Goal: Information Seeking & Learning: Learn about a topic

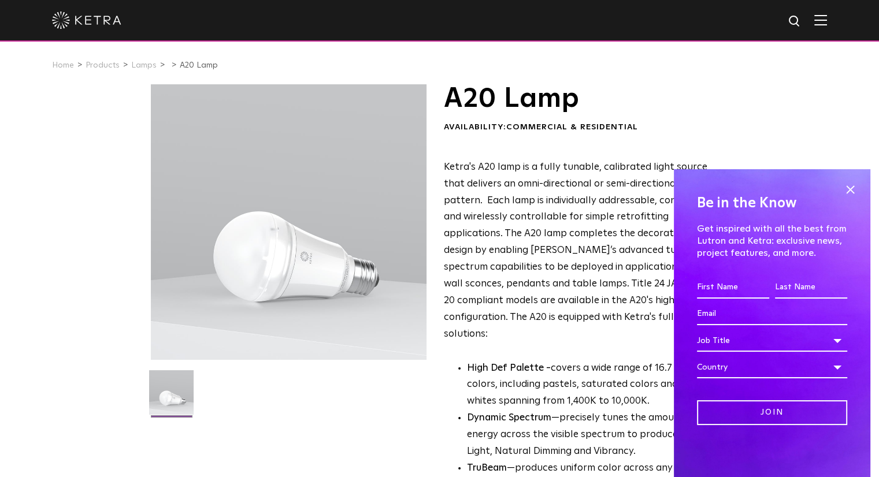
click at [860, 188] on div "Be in the Know Get inspired with all the best from Lutron and Ketra: exclusive …" at bounding box center [772, 323] width 197 height 308
click at [736, 283] on input "First name *" at bounding box center [733, 288] width 72 height 22
type input "Madison"
type input "madisonbreese@gmail.com"
select select "[GEOGRAPHIC_DATA]"
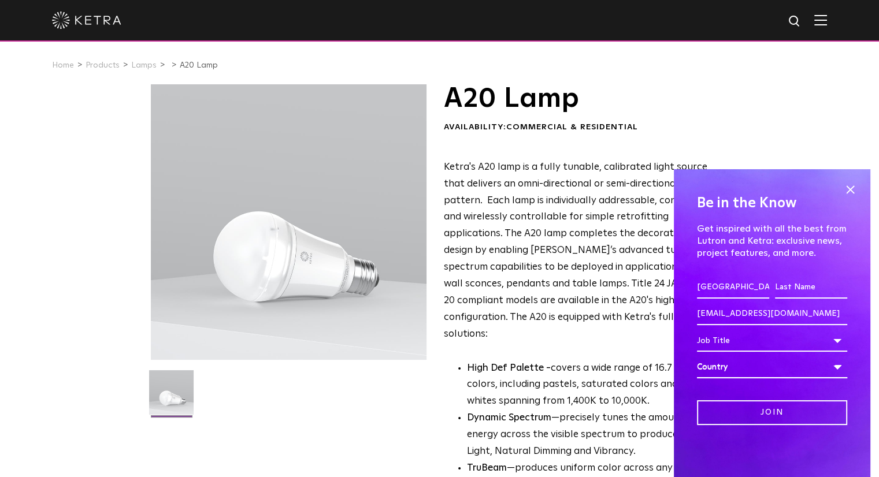
click at [791, 292] on input "Last name *" at bounding box center [811, 288] width 72 height 22
type input "Tomlin"
type input "mtomlin@lutron.com"
click at [738, 350] on div "Job Title" at bounding box center [772, 341] width 150 height 22
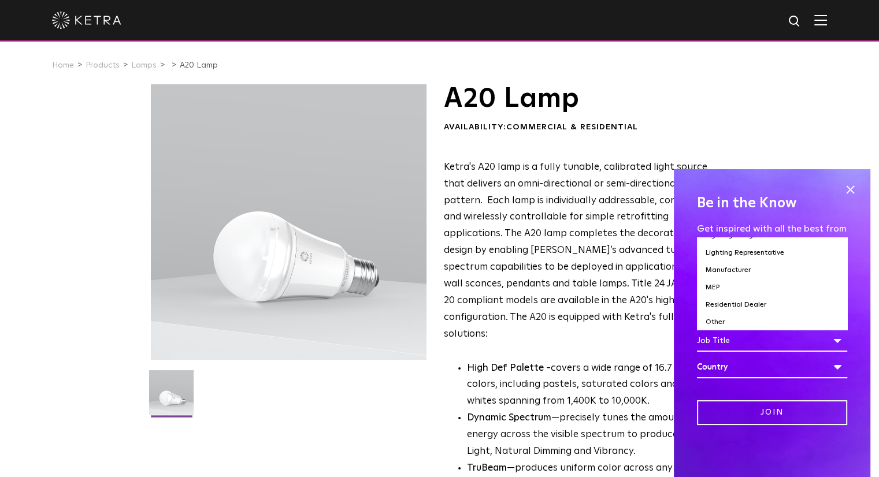
scroll to position [107, 0]
click at [786, 319] on li "Other" at bounding box center [772, 321] width 150 height 17
select select "Other"
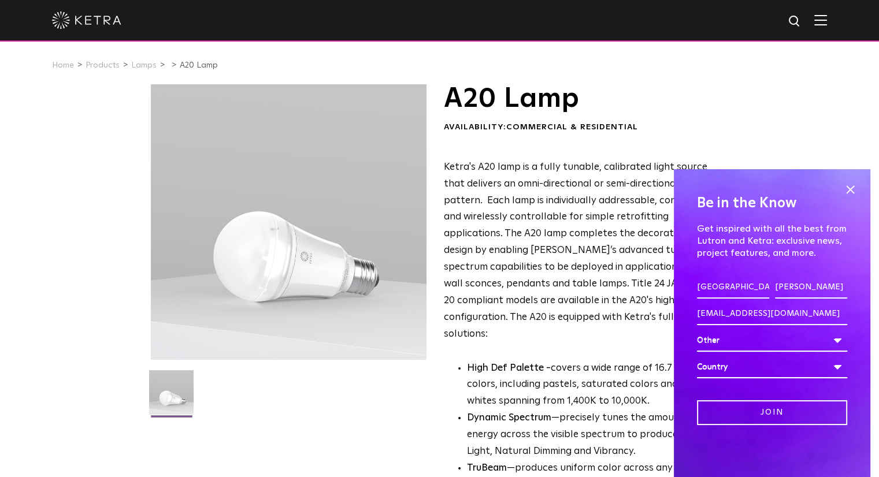
click at [758, 369] on div "Country" at bounding box center [772, 368] width 150 height 22
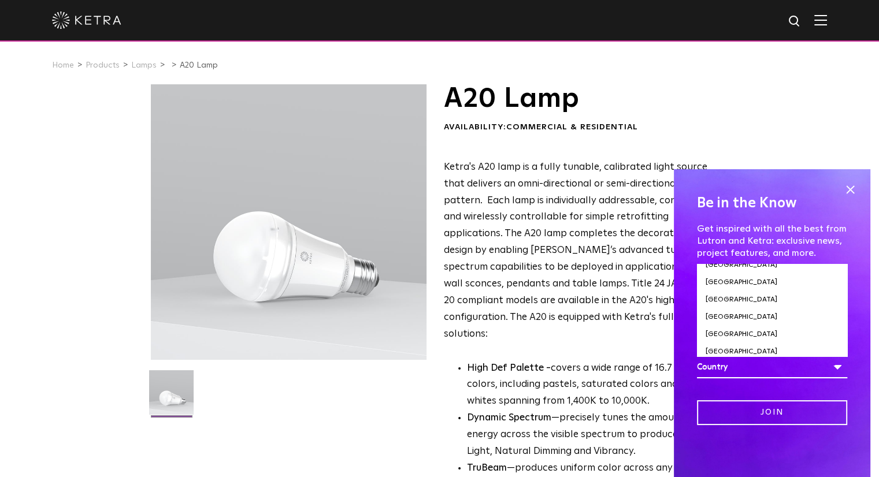
scroll to position [3966, 0]
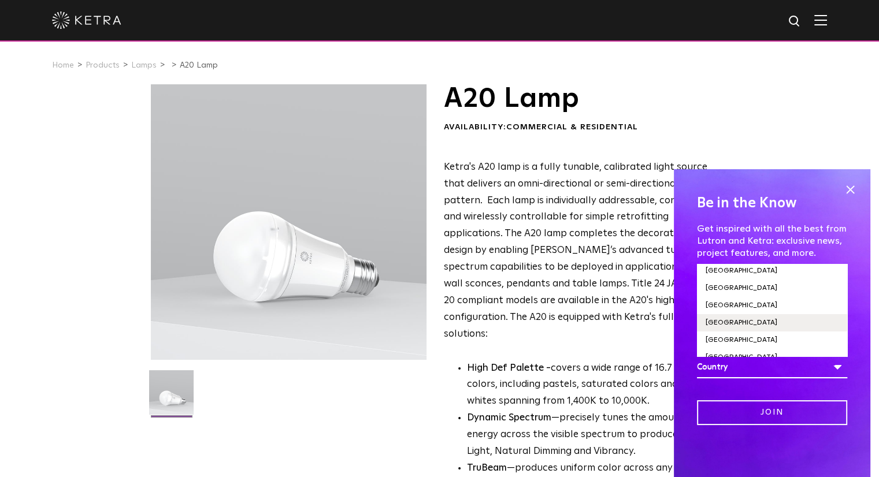
click at [753, 314] on li "[GEOGRAPHIC_DATA]" at bounding box center [772, 322] width 150 height 17
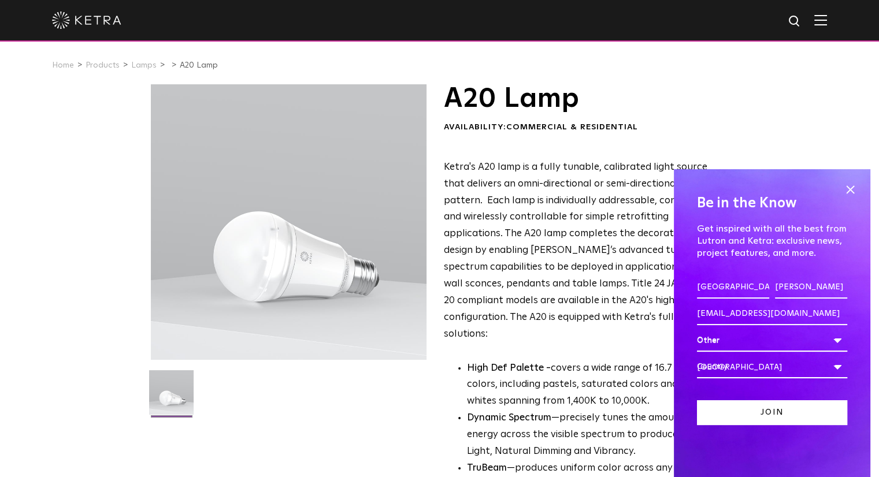
click at [761, 410] on input "Join" at bounding box center [772, 413] width 150 height 25
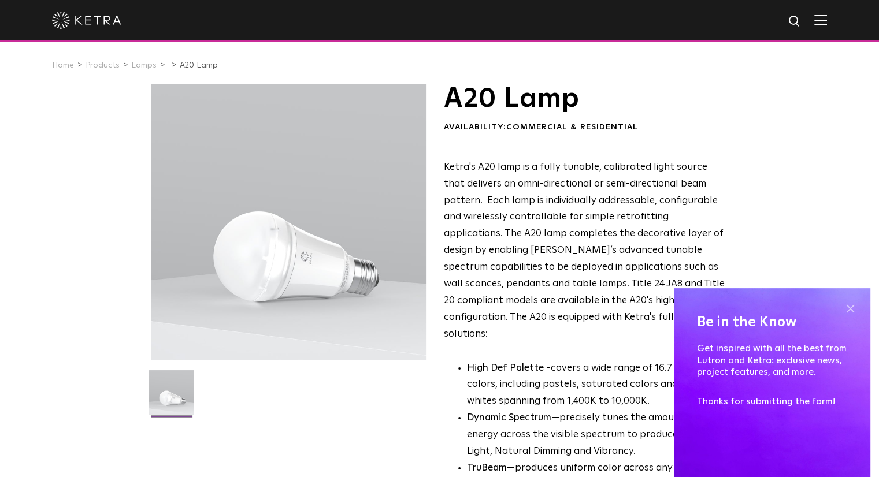
click at [853, 310] on span at bounding box center [850, 308] width 17 height 17
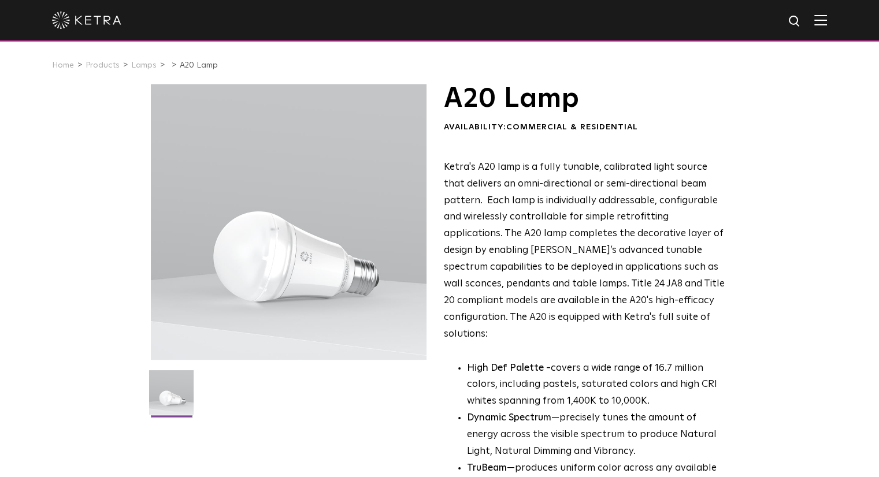
click at [827, 9] on div at bounding box center [439, 20] width 775 height 40
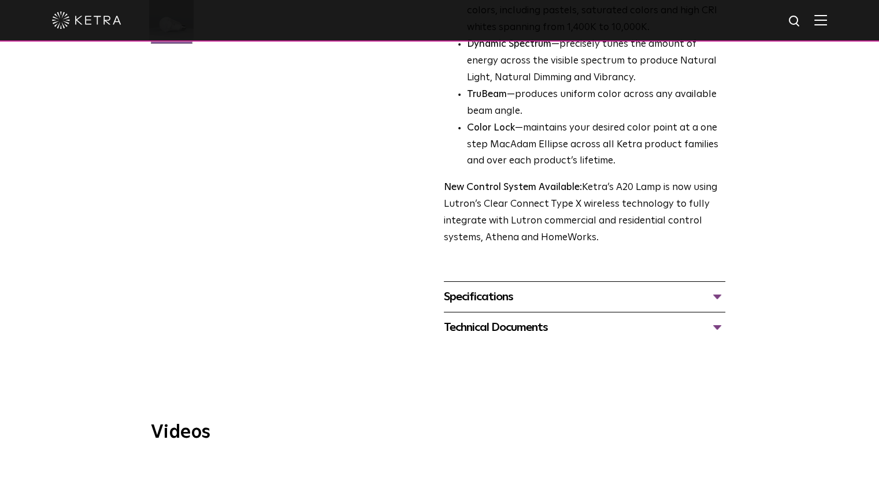
scroll to position [405, 0]
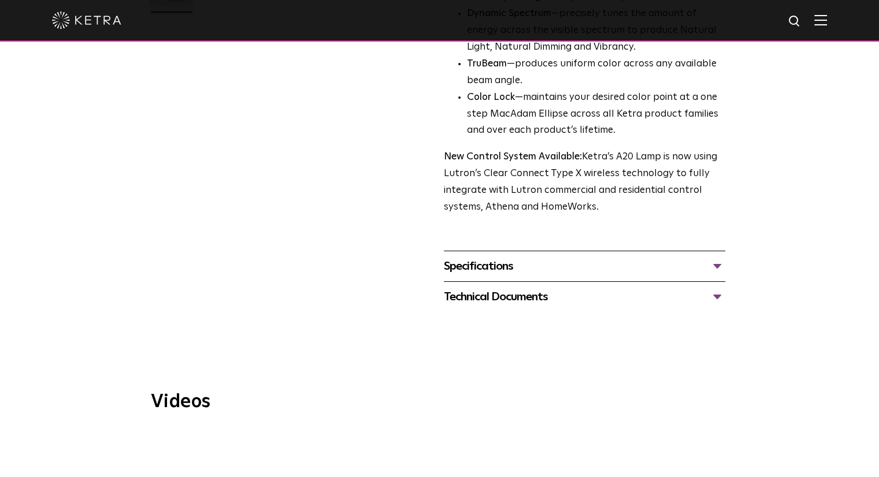
click at [587, 251] on div "Specifications LUMEN OUTPUTS 600, 800 HOUSING COLORS White, Black BASE TYPES E2…" at bounding box center [584, 266] width 281 height 31
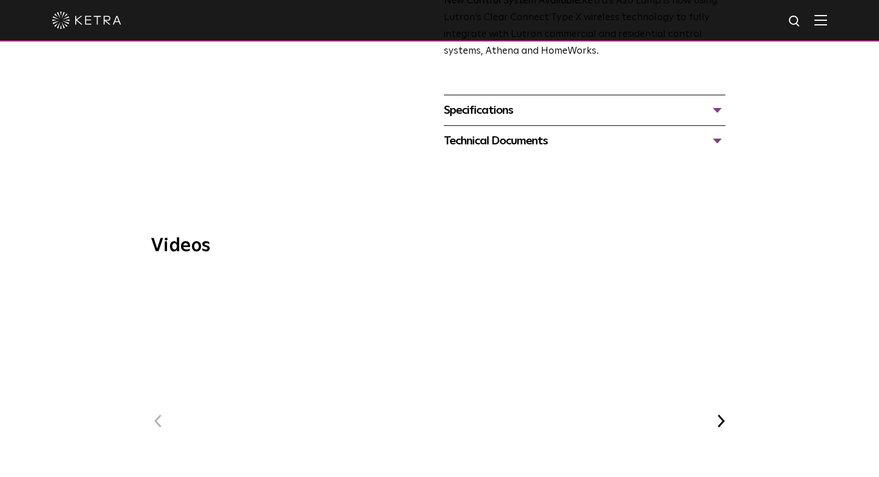
scroll to position [578, 0]
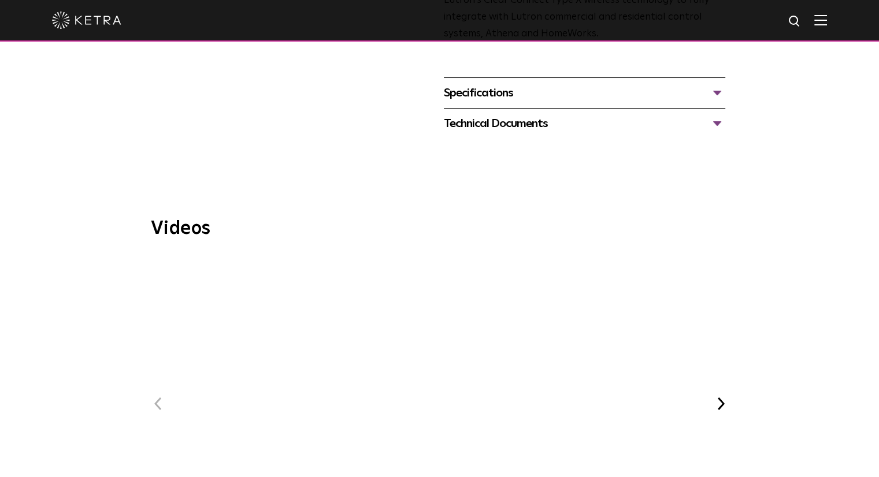
click at [725, 397] on button "Next" at bounding box center [721, 404] width 15 height 15
click at [431, 359] on span "Ketra at Bodyrok Fitness Studio" at bounding box center [439, 397] width 389 height 281
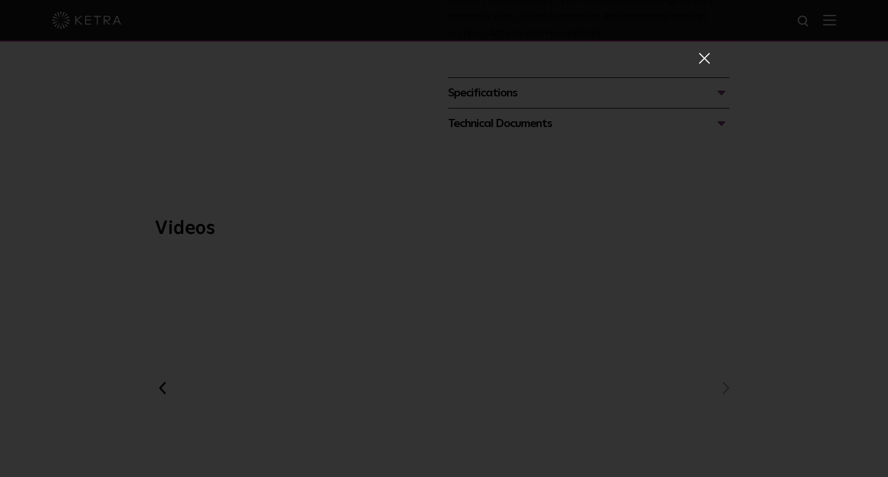
click at [703, 57] on span at bounding box center [703, 58] width 13 height 12
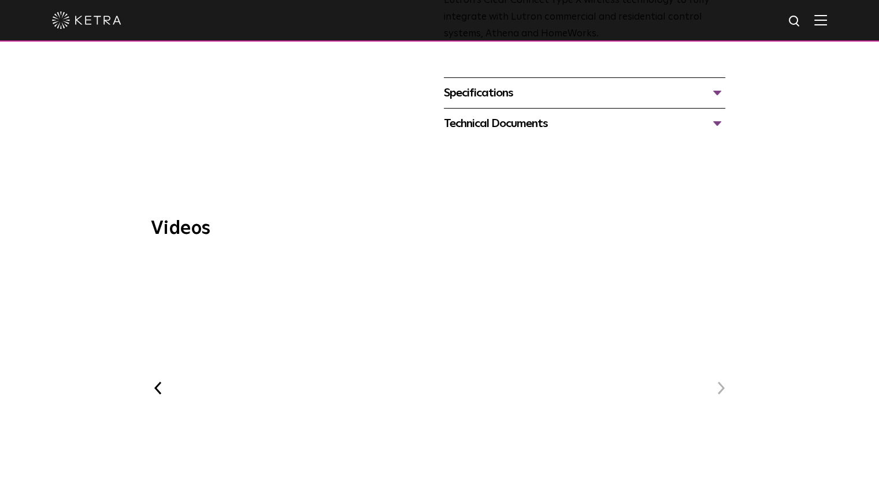
click at [673, 114] on div "Technical Documents" at bounding box center [584, 123] width 281 height 18
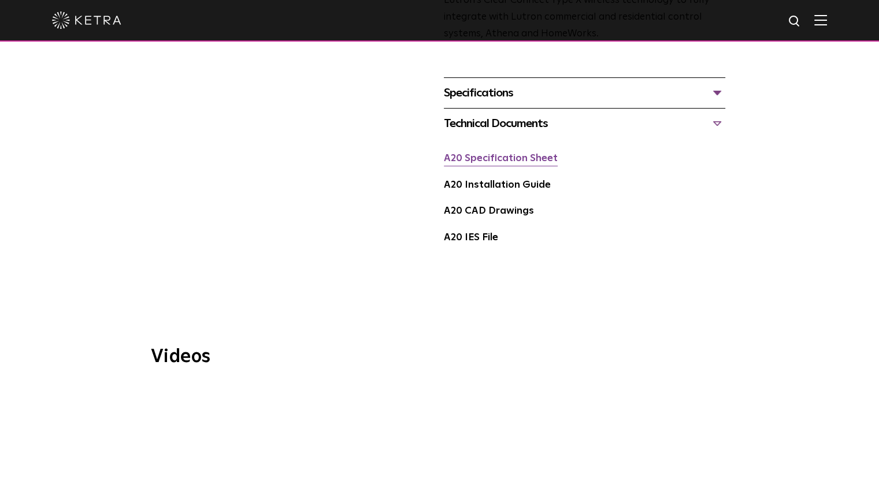
click at [550, 154] on link "A20 Specification Sheet" at bounding box center [501, 159] width 114 height 10
click at [823, 24] on div at bounding box center [439, 20] width 775 height 40
click at [827, 24] on img at bounding box center [820, 19] width 13 height 11
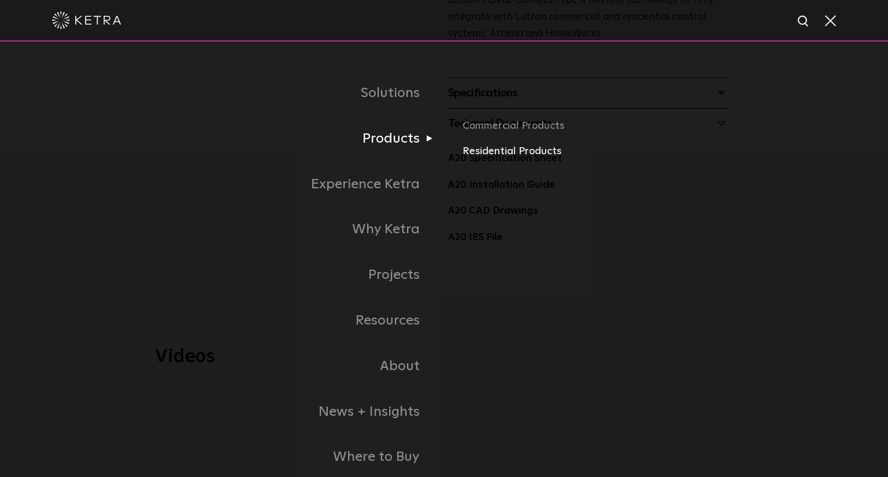
click at [494, 153] on link "Residential Products" at bounding box center [597, 151] width 271 height 17
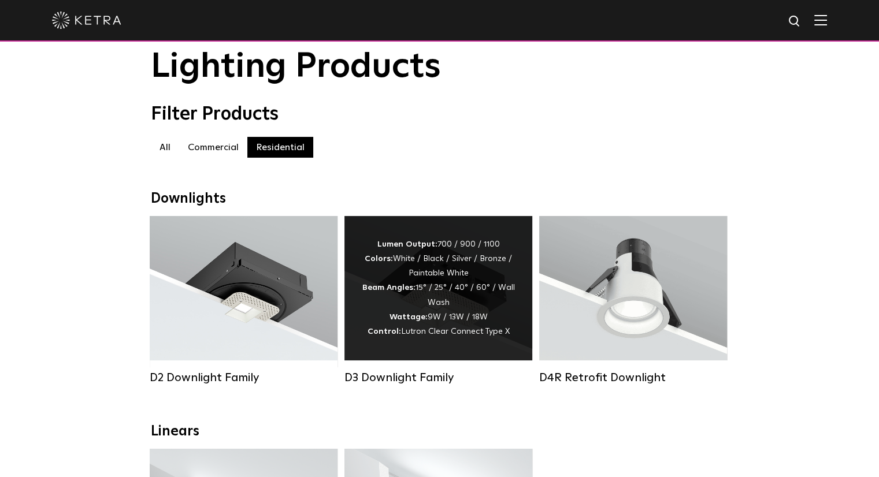
scroll to position [58, 0]
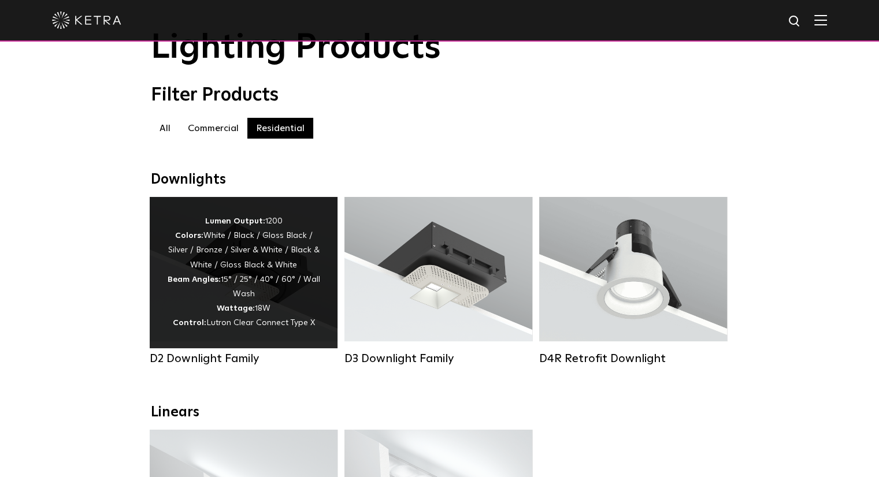
click at [253, 278] on div "Lumen Output: 1200 Colors: White / Black / Gloss Black / Silver / Bronze / Silv…" at bounding box center [243, 272] width 153 height 117
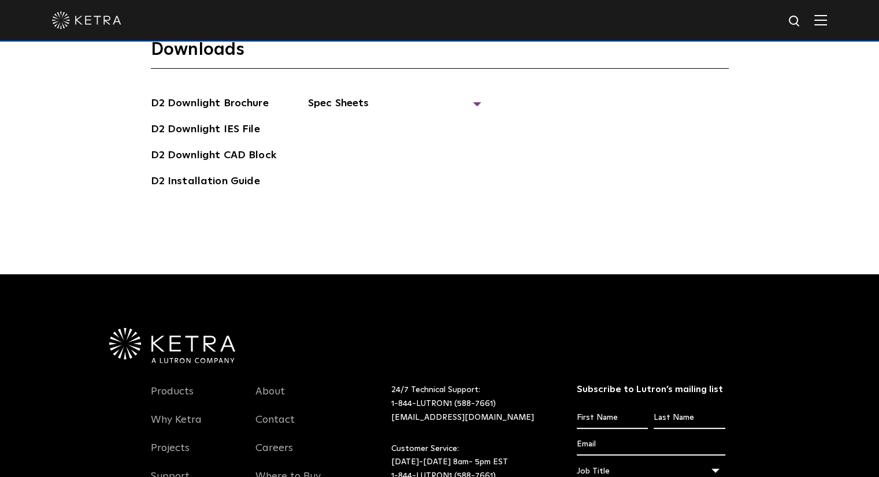
scroll to position [3237, 0]
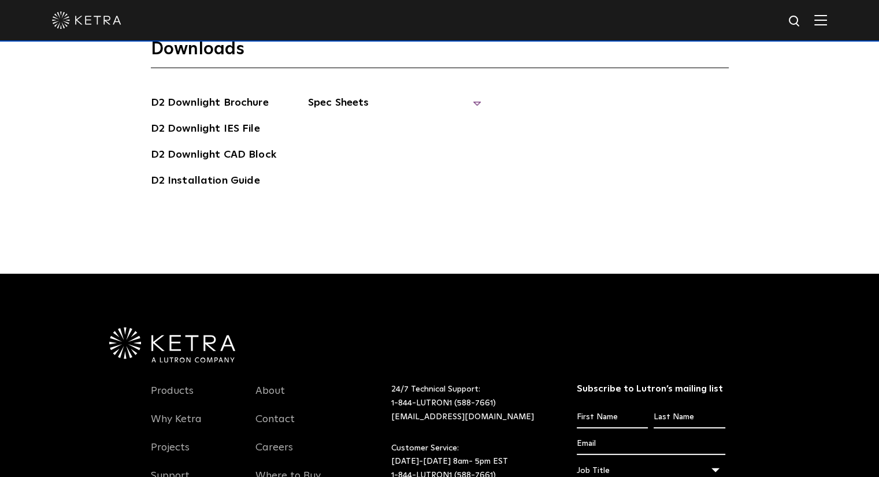
click at [390, 95] on span "Spec Sheets" at bounding box center [394, 107] width 173 height 25
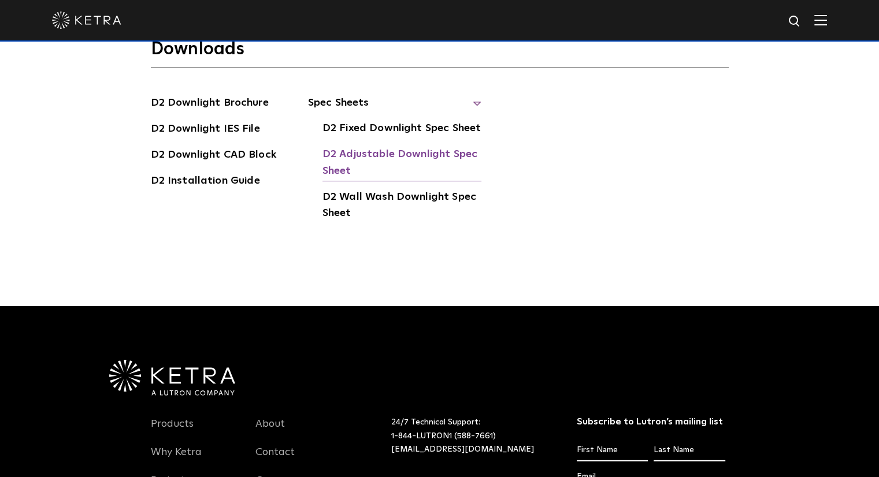
click at [393, 146] on link "D2 Adjustable Downlight Spec Sheet" at bounding box center [402, 163] width 159 height 35
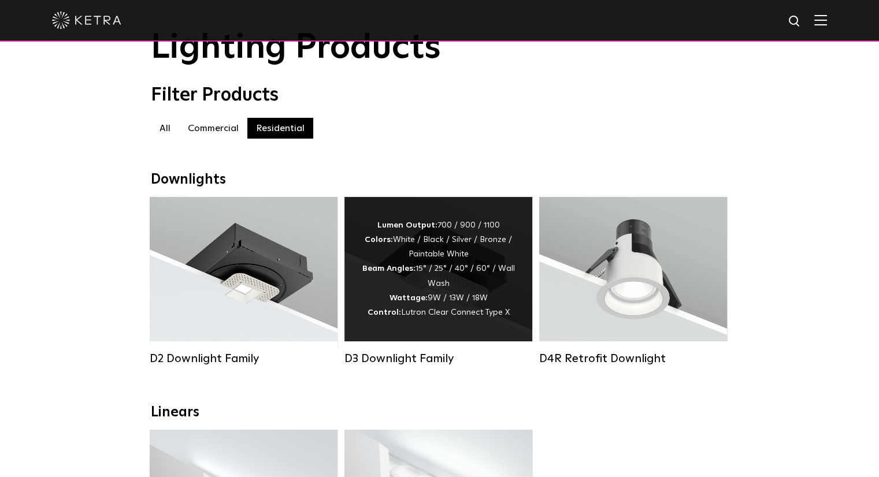
click at [459, 263] on div "Lumen Output: 700 / 900 / 1100 Colors: White / Black / Silver / Bronze / Painta…" at bounding box center [438, 269] width 153 height 102
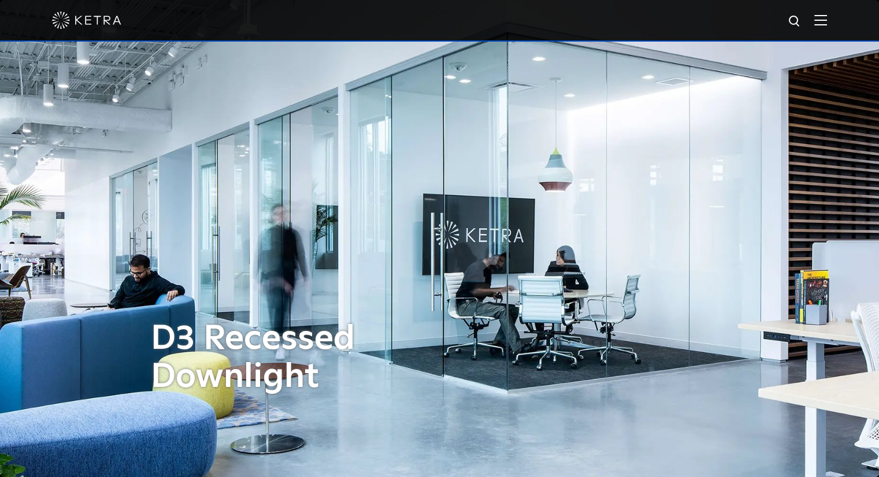
click at [827, 16] on img at bounding box center [820, 19] width 13 height 11
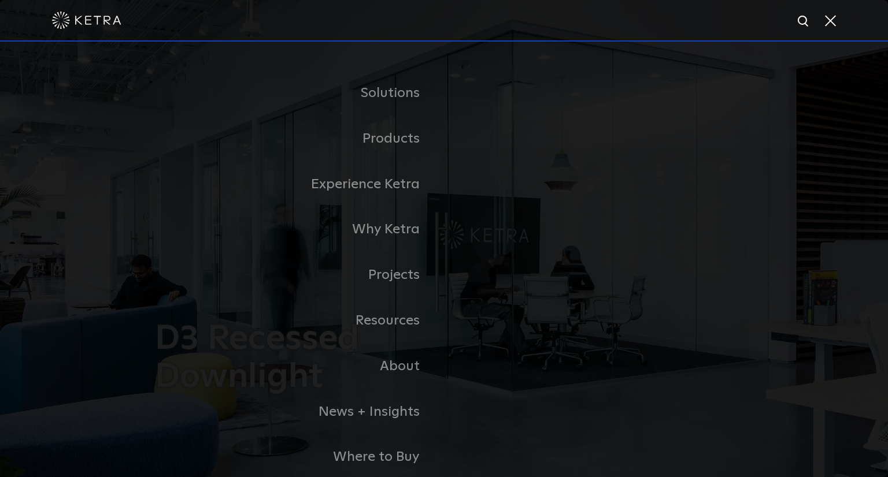
click at [832, 16] on span at bounding box center [829, 20] width 13 height 12
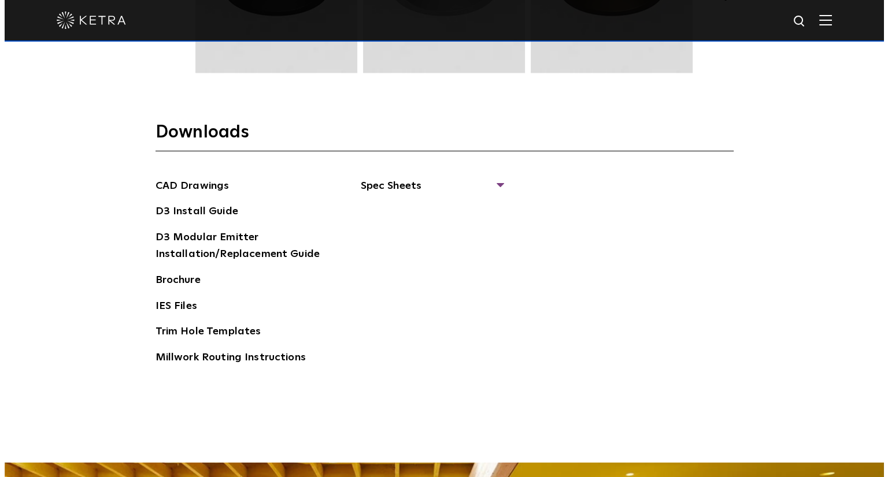
scroll to position [1850, 0]
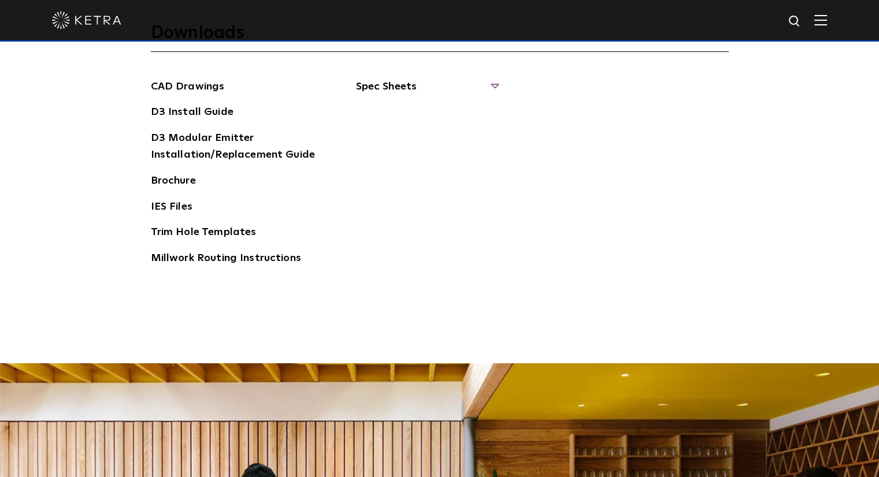
click at [391, 91] on span "Spec Sheets" at bounding box center [427, 91] width 142 height 25
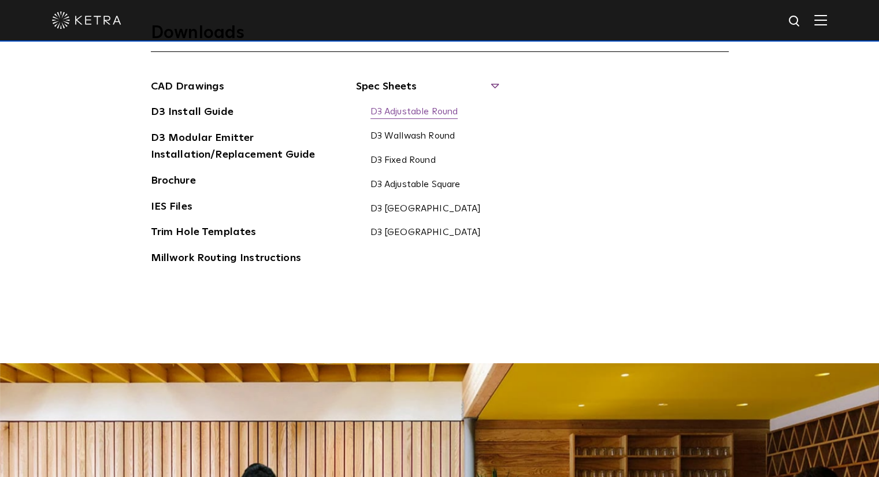
click at [416, 113] on link "D3 Adjustable Round" at bounding box center [415, 112] width 88 height 13
click at [827, 22] on img at bounding box center [820, 19] width 13 height 11
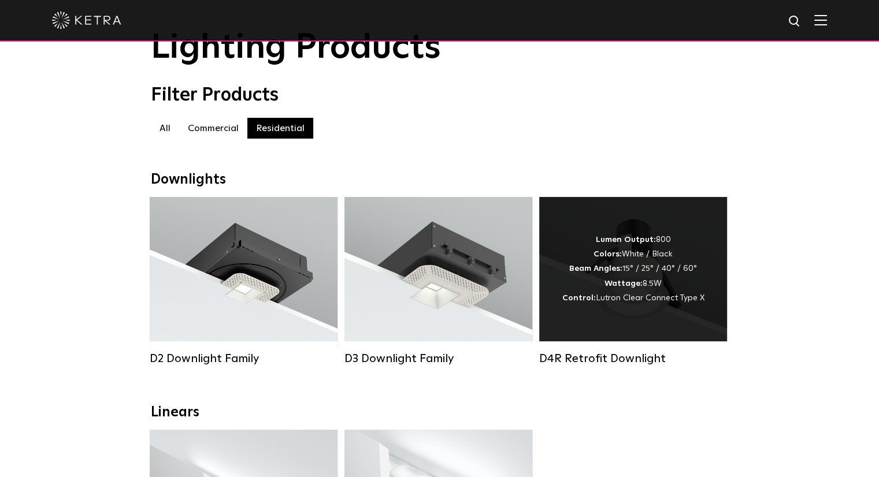
click at [681, 279] on div "Lumen Output: 800 Colors: White / Black Beam Angles: 15° / 25° / 40° / 60° Watt…" at bounding box center [633, 269] width 142 height 73
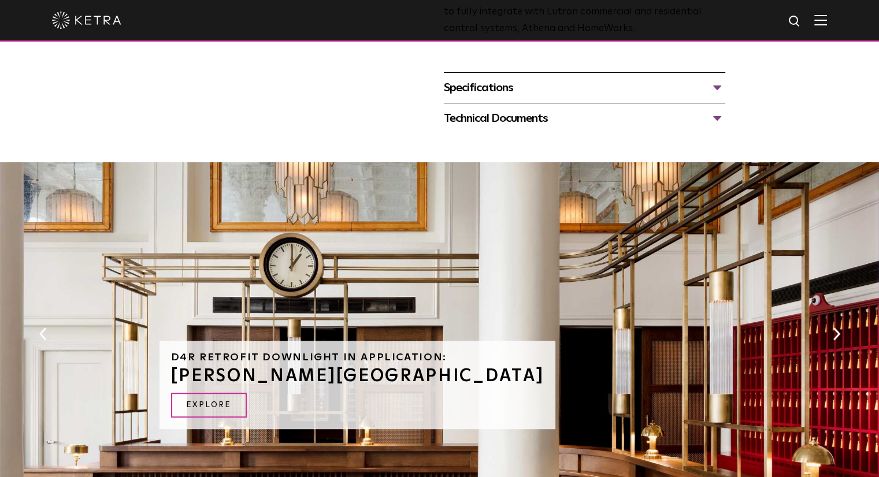
scroll to position [578, 0]
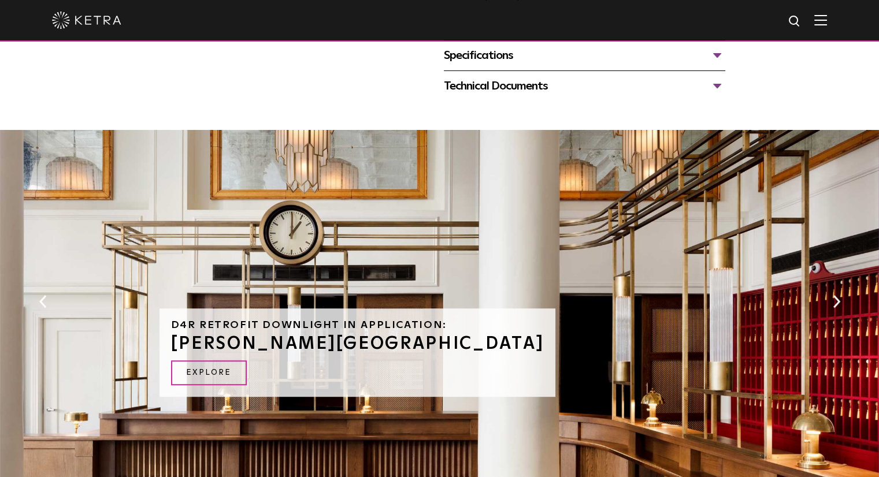
click at [495, 84] on div "Technical Documents" at bounding box center [584, 86] width 281 height 18
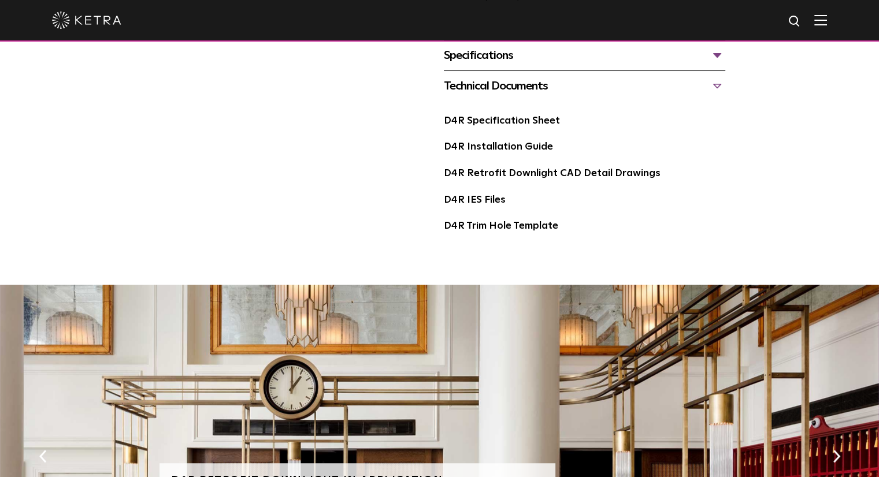
click at [506, 131] on div "D4R Specification Sheet" at bounding box center [584, 126] width 281 height 27
click at [506, 126] on link "D4R Specification Sheet" at bounding box center [502, 121] width 116 height 10
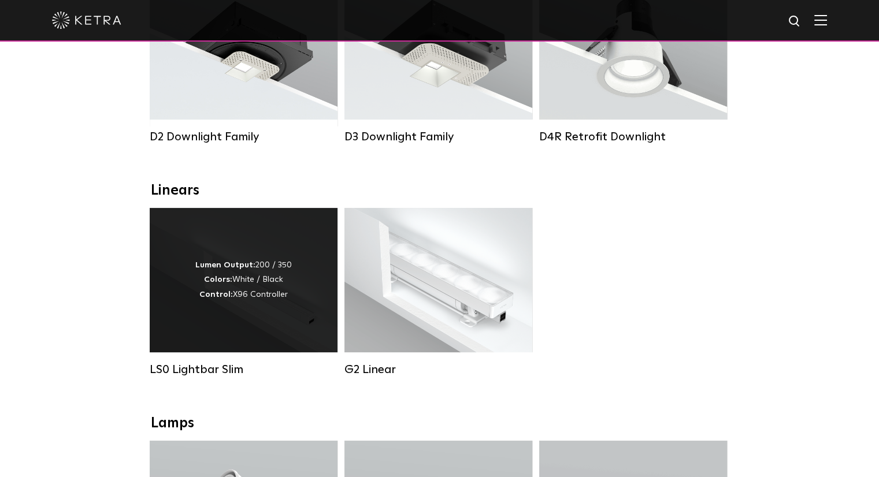
scroll to position [289, 0]
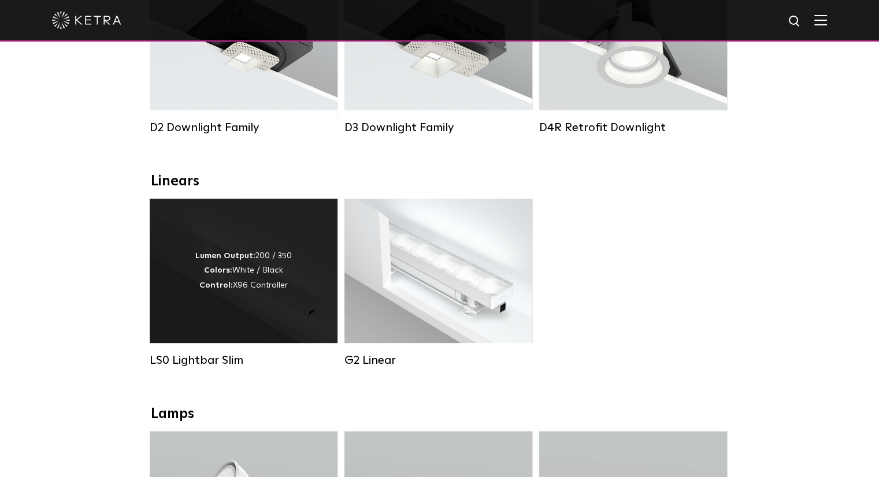
click at [266, 258] on div "Lumen Output: 200 / 350 Colors: White / Black Control: X96 Controller" at bounding box center [243, 271] width 97 height 44
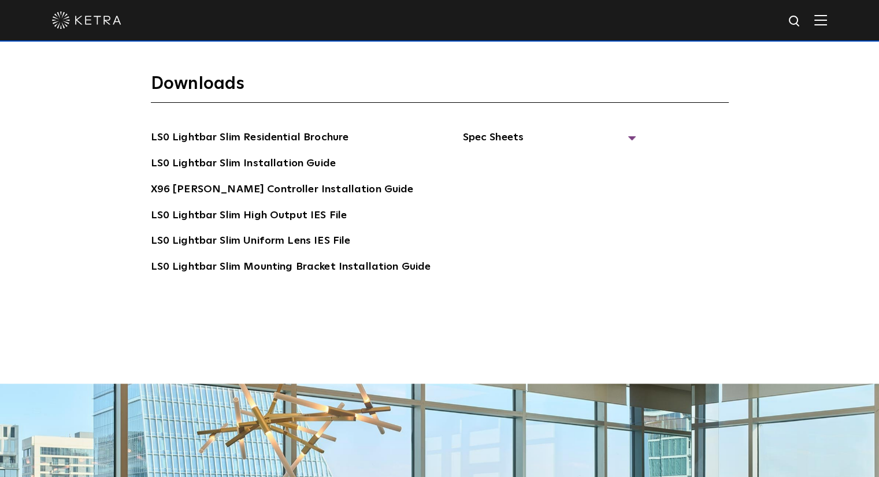
scroll to position [2081, 0]
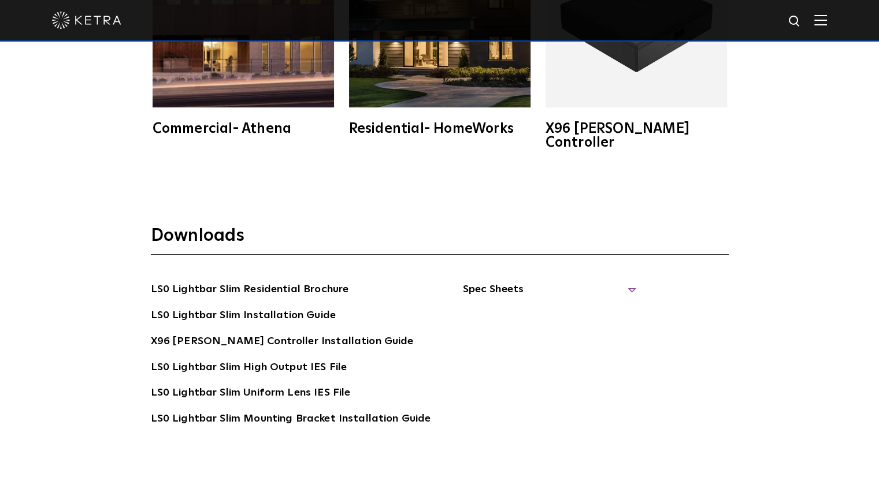
click at [511, 281] on span "Spec Sheets" at bounding box center [548, 293] width 173 height 25
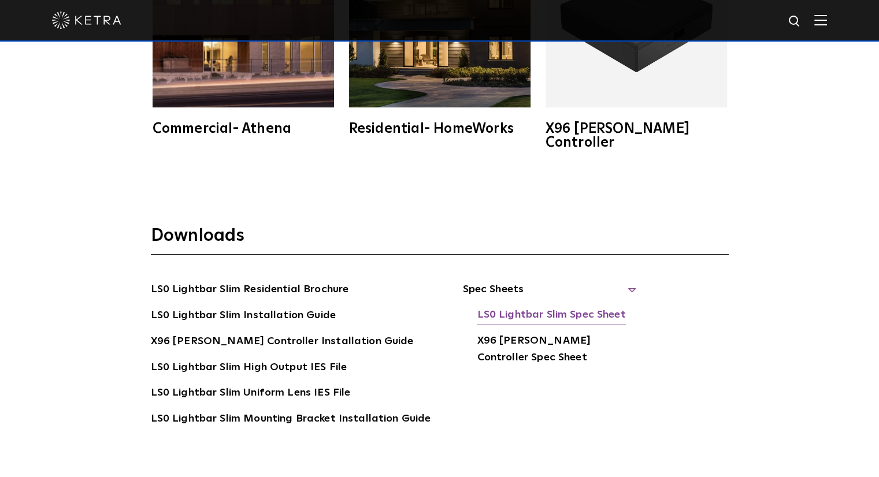
click at [510, 307] on link "LS0 Lightbar Slim Spec Sheet" at bounding box center [551, 316] width 149 height 18
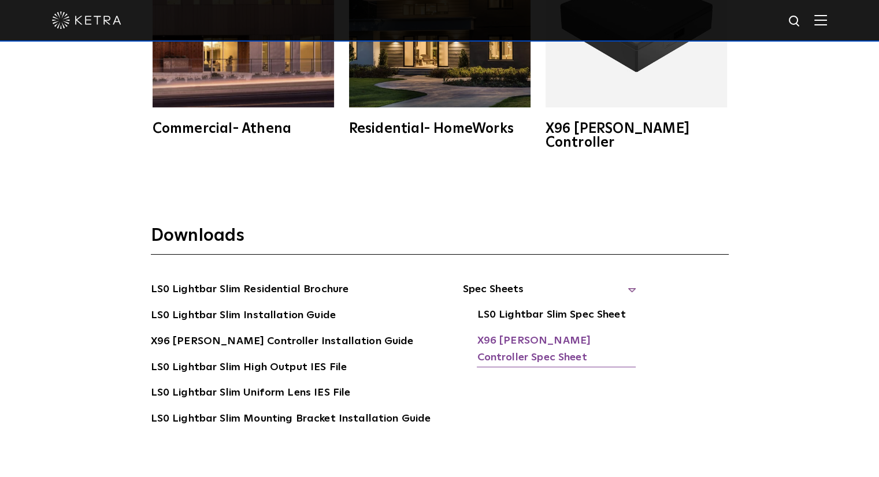
click at [486, 333] on link "X96 Ketra Controller Spec Sheet" at bounding box center [556, 350] width 159 height 35
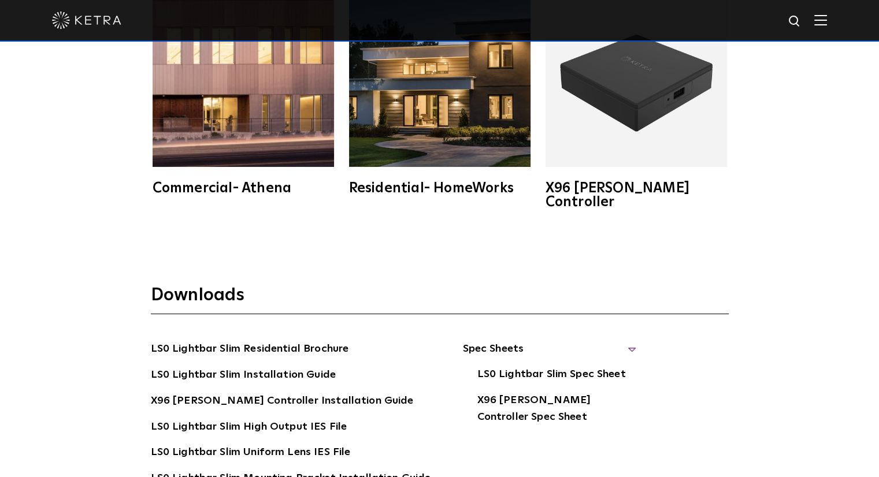
scroll to position [1907, 0]
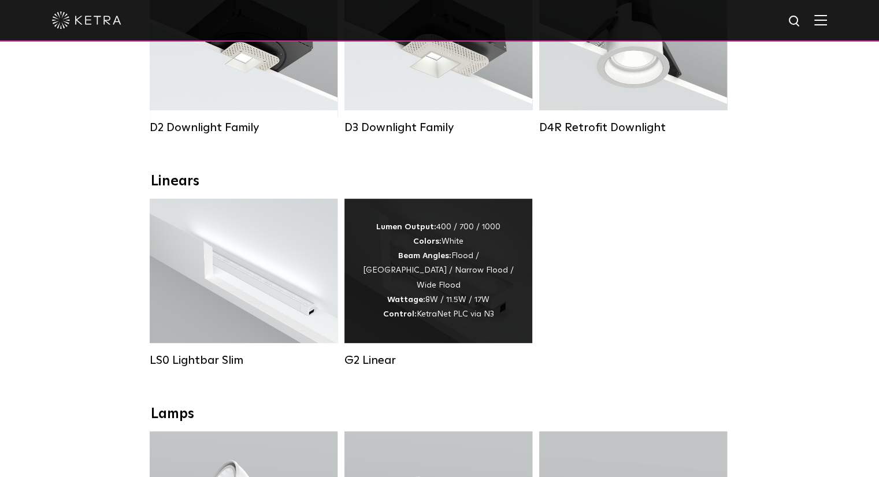
click at [468, 291] on div "Lumen Output: 400 / 700 / 1000 Colors: White Beam Angles: Flood / [GEOGRAPHIC_D…" at bounding box center [438, 271] width 153 height 102
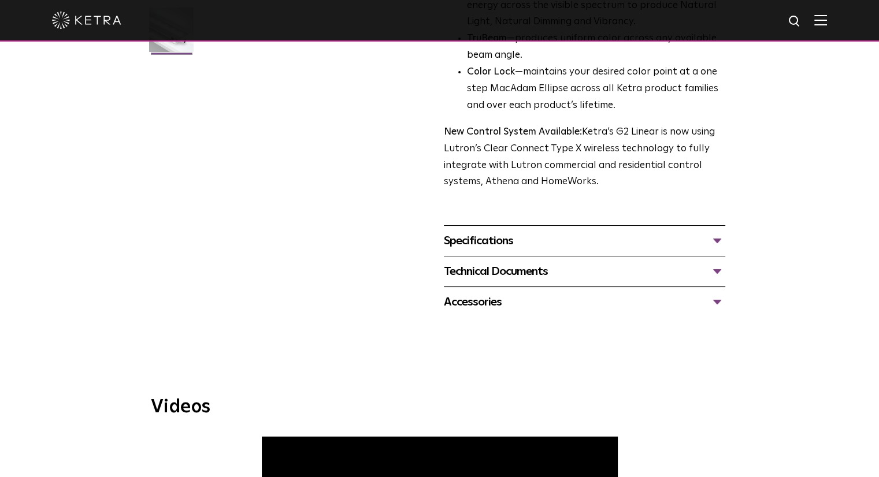
scroll to position [462, 0]
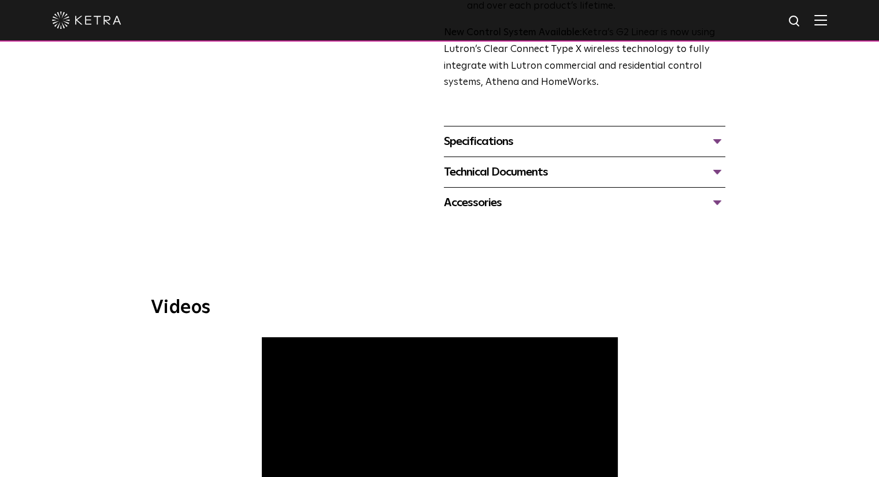
click at [520, 168] on div "Technical Documents" at bounding box center [584, 172] width 281 height 18
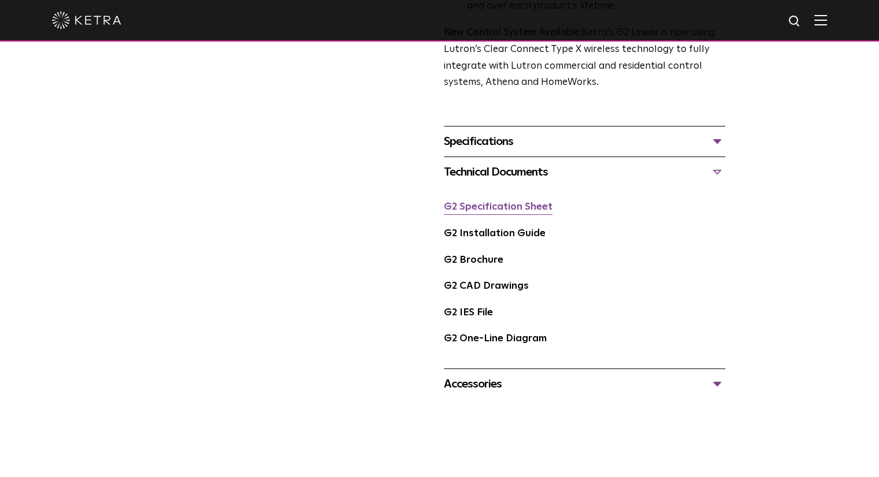
click at [513, 212] on link "G2 Specification Sheet" at bounding box center [498, 207] width 109 height 10
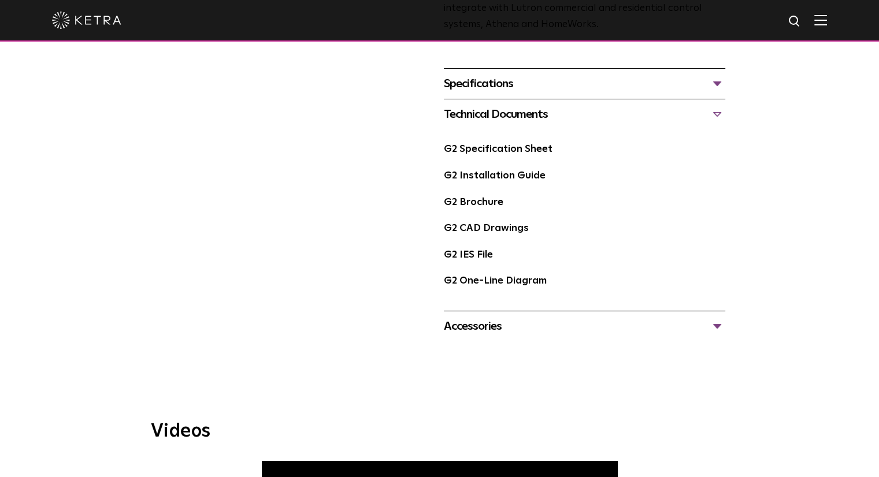
click at [520, 327] on div "Accessories" at bounding box center [584, 326] width 281 height 18
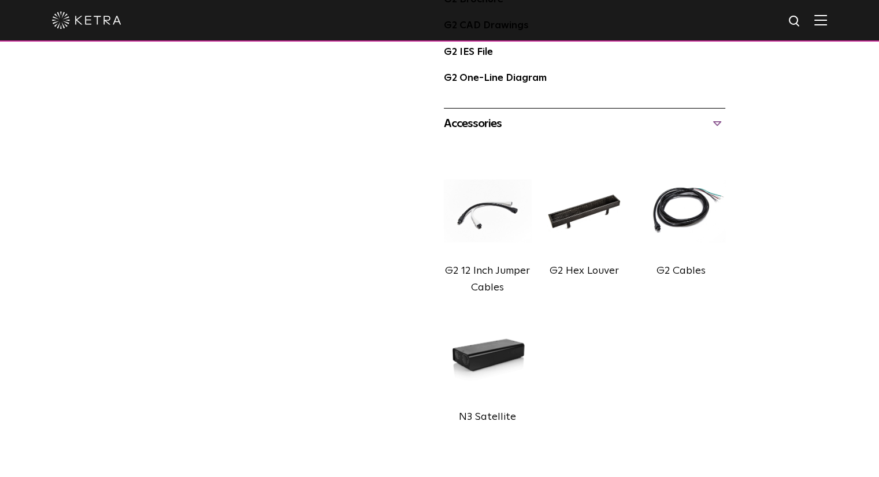
scroll to position [751, 0]
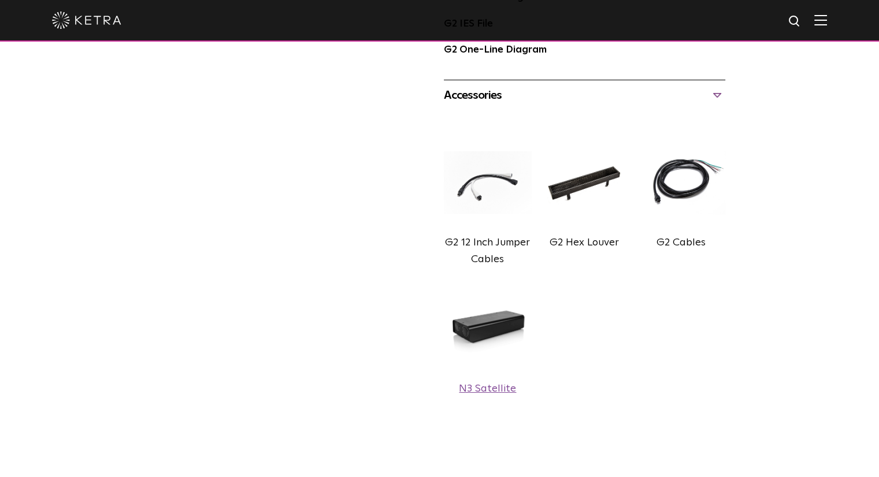
click at [495, 323] on img at bounding box center [488, 329] width 88 height 98
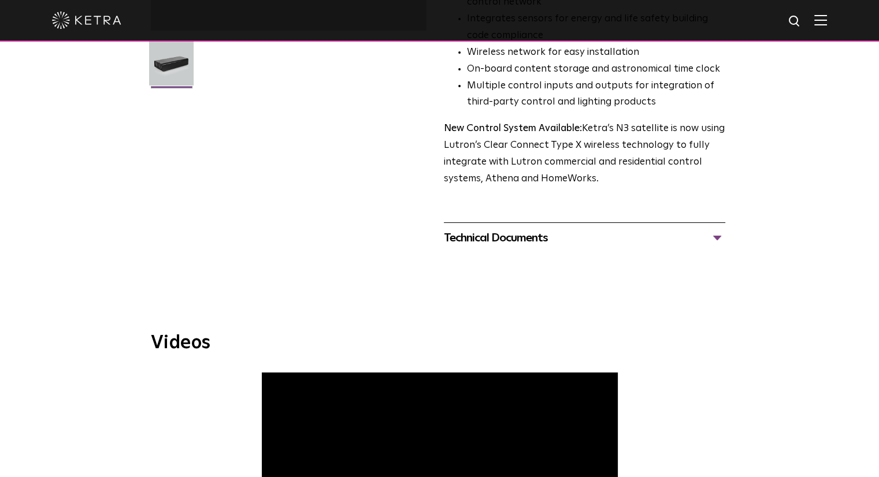
scroll to position [347, 0]
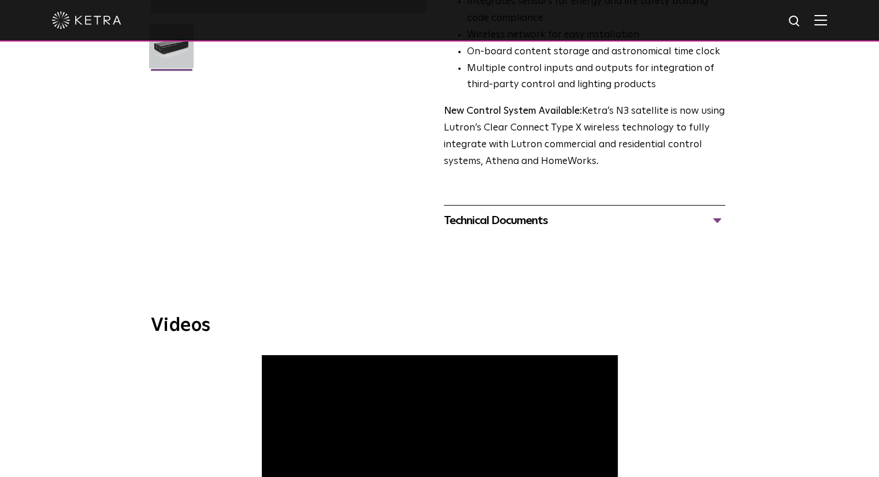
click at [525, 217] on div "Technical Documents" at bounding box center [584, 221] width 281 height 18
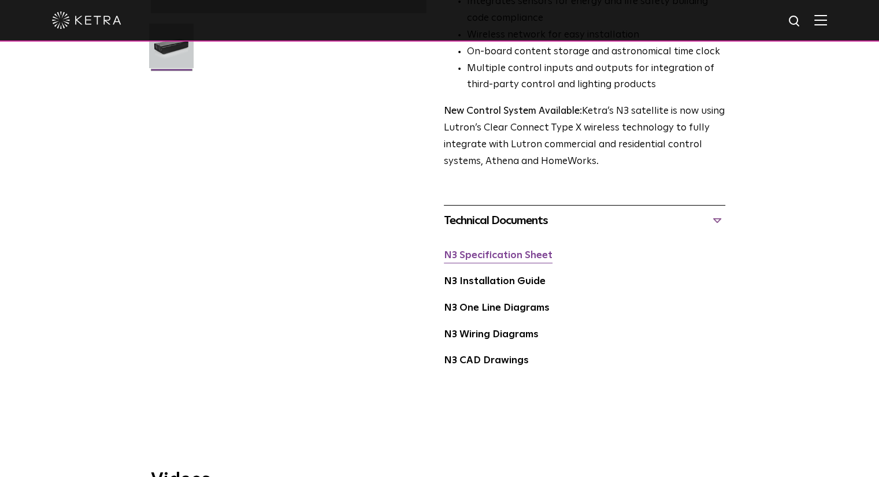
click at [495, 261] on link "N3 Specification Sheet" at bounding box center [498, 256] width 109 height 10
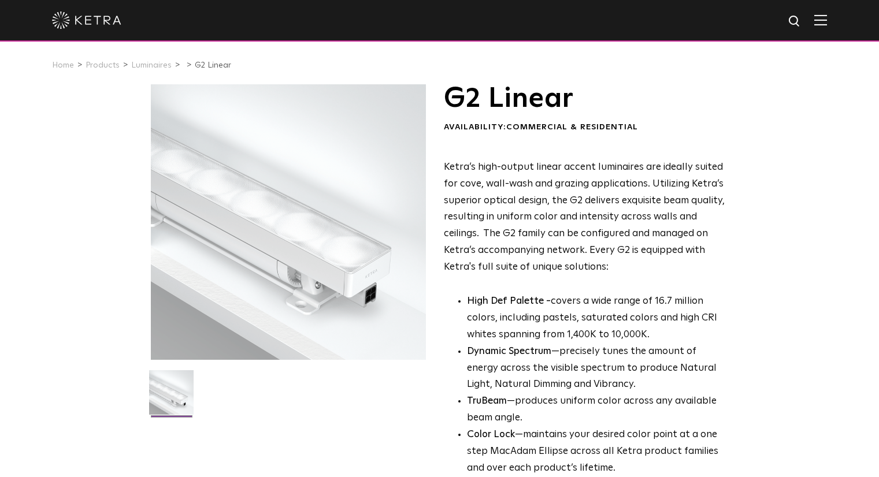
scroll to position [751, 0]
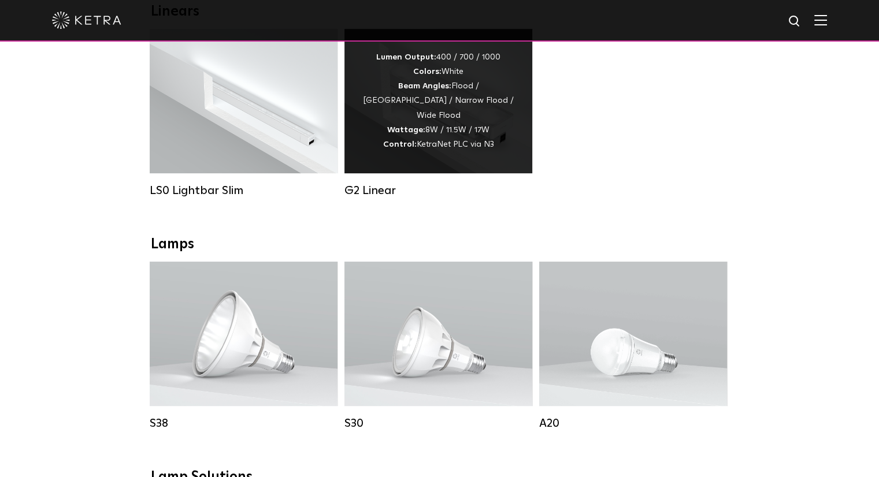
scroll to position [520, 0]
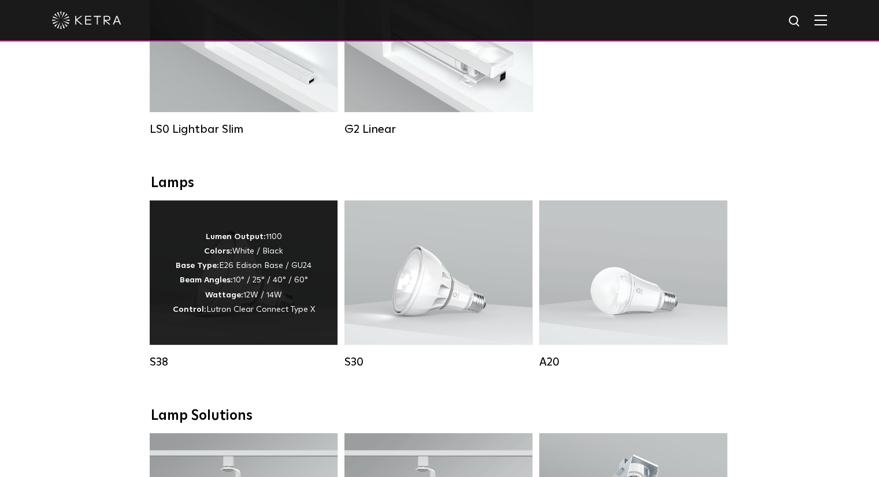
click at [198, 304] on p "Lumen Output: 1100 Colors: White / Black Base Type: E26 Edison Base / GU24 Beam…" at bounding box center [244, 273] width 142 height 87
